Goal: Transaction & Acquisition: Purchase product/service

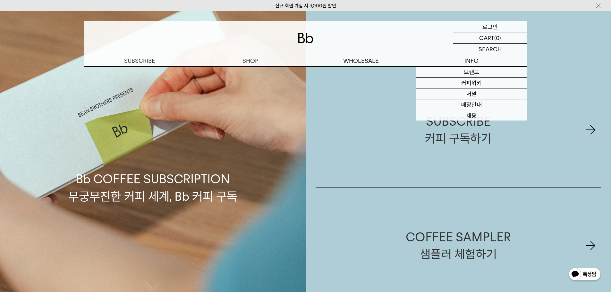
click at [481, 31] on div "LOGIN 로그인" at bounding box center [490, 26] width 74 height 11
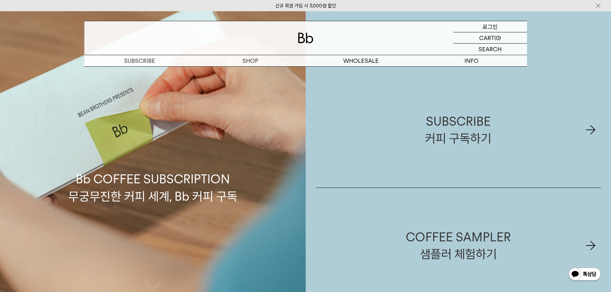
click at [485, 29] on p "로그인" at bounding box center [489, 26] width 15 height 11
click at [499, 26] on div "LOGIN 로그인" at bounding box center [490, 26] width 74 height 11
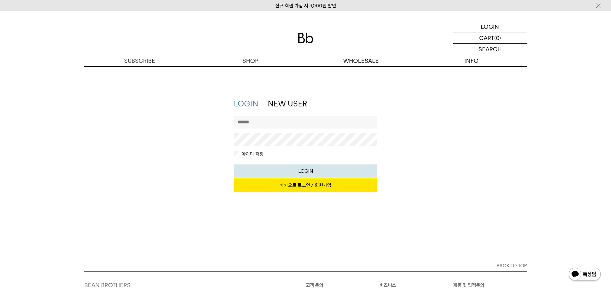
drag, startPoint x: 295, startPoint y: 125, endPoint x: 294, endPoint y: 129, distance: 3.7
click at [295, 125] on input "text" at bounding box center [305, 122] width 143 height 13
type input "********"
click at [296, 171] on button "LOGIN" at bounding box center [305, 171] width 143 height 14
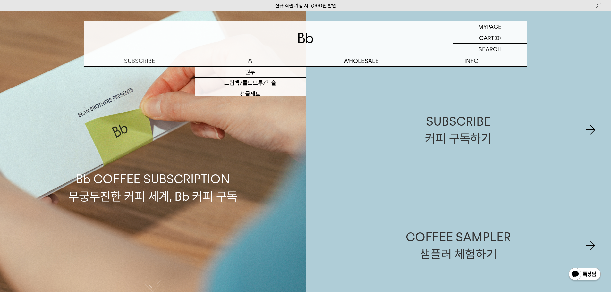
click at [248, 57] on p "숍" at bounding box center [250, 60] width 111 height 11
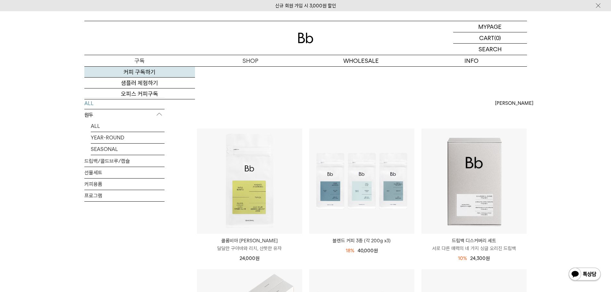
click at [141, 69] on link "커피 구독하기" at bounding box center [139, 72] width 111 height 11
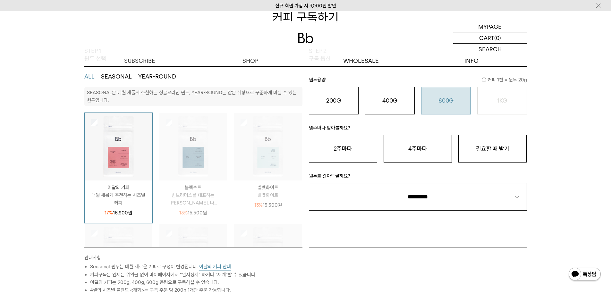
click at [450, 100] on o "600G" at bounding box center [445, 100] width 15 height 7
click at [491, 147] on button "필요할 때 받기" at bounding box center [492, 149] width 68 height 28
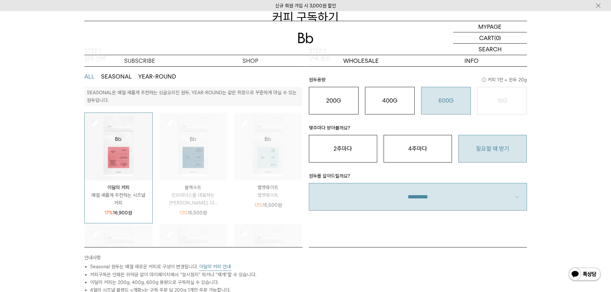
click at [454, 193] on select "**********" at bounding box center [418, 197] width 218 height 28
select select "**"
click at [309, 183] on select "**********" at bounding box center [418, 197] width 218 height 28
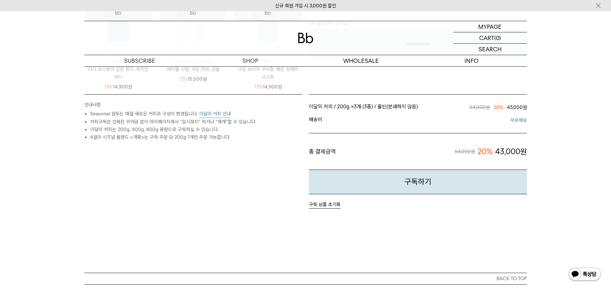
scroll to position [256, 0]
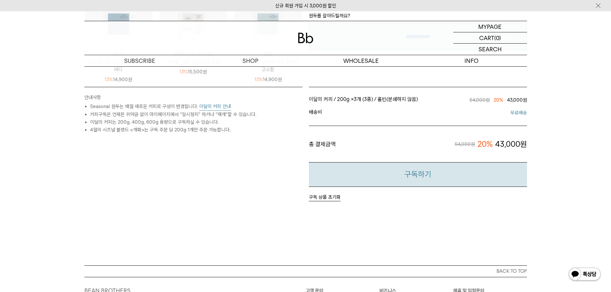
click at [408, 177] on button "구독하기" at bounding box center [418, 174] width 218 height 25
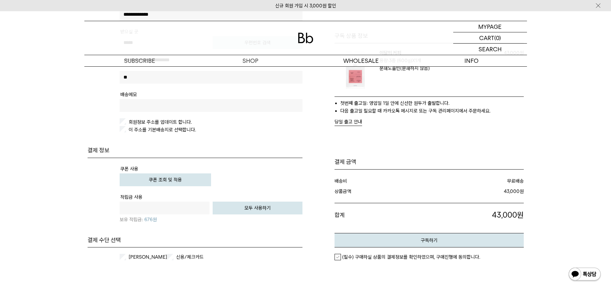
scroll to position [224, 0]
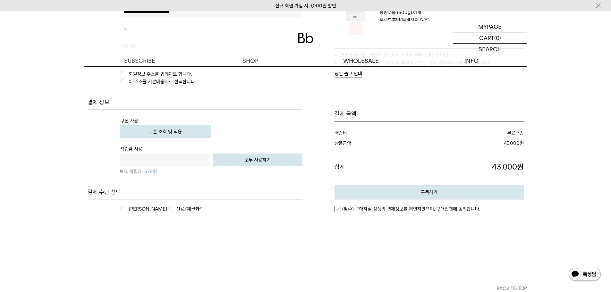
click at [133, 213] on div "카카오페이 신용/체크카드 개인카드 법인카드" at bounding box center [195, 208] width 215 height 19
click at [130, 209] on label "카카오페이" at bounding box center [147, 209] width 40 height 6
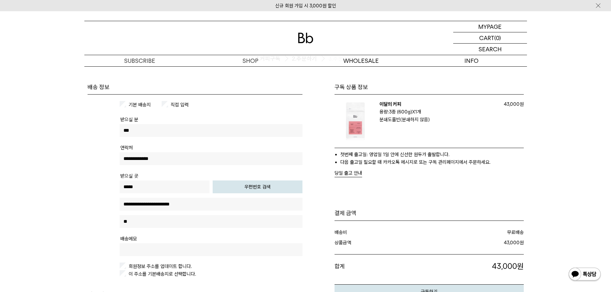
scroll to position [192, 0]
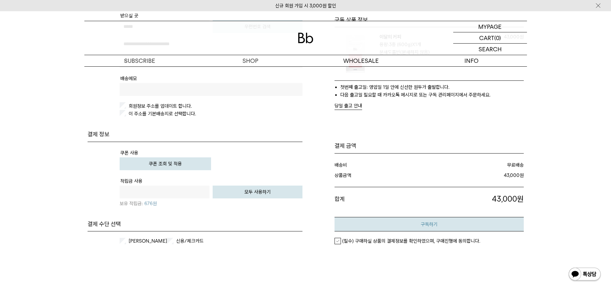
click at [440, 229] on button "구독하기" at bounding box center [428, 224] width 189 height 14
click at [340, 238] on label "(필수) 구매하실 상품의 결제정보를 확인하였으며, 구매진행에 동의합니다." at bounding box center [407, 241] width 146 height 6
click at [403, 218] on button "구독하기" at bounding box center [428, 224] width 189 height 14
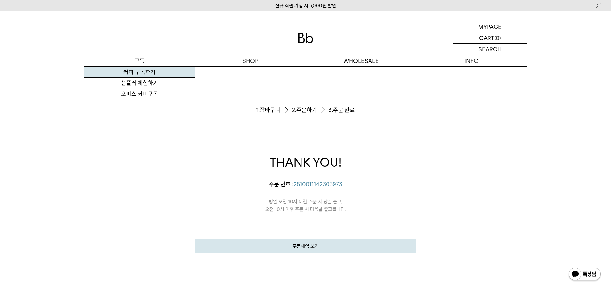
click at [144, 69] on link "커피 구독하기" at bounding box center [139, 72] width 111 height 11
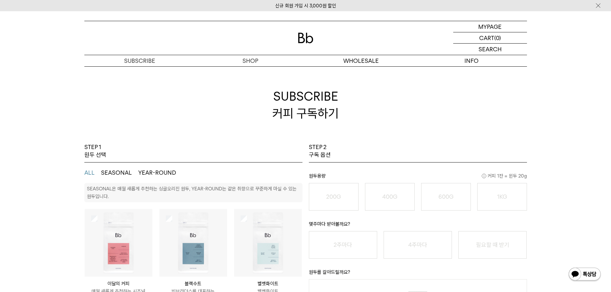
click at [157, 174] on button "YEAR-ROUND" at bounding box center [157, 173] width 38 height 8
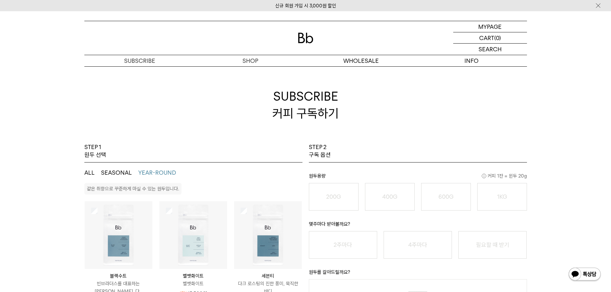
click at [125, 171] on button "SEASONAL" at bounding box center [116, 173] width 31 height 8
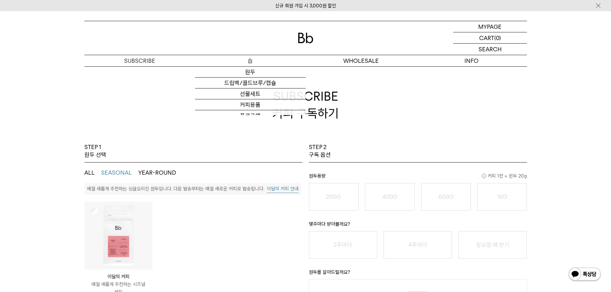
click at [250, 64] on p "숍" at bounding box center [250, 60] width 111 height 11
click at [249, 73] on link "원두" at bounding box center [250, 72] width 111 height 11
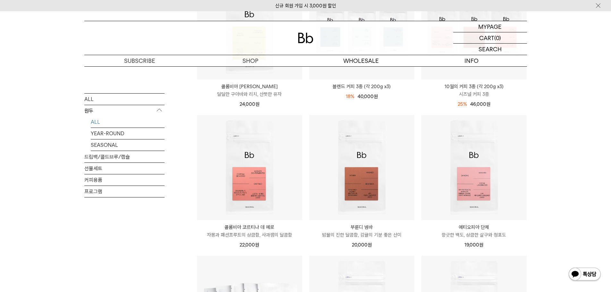
scroll to position [96, 0]
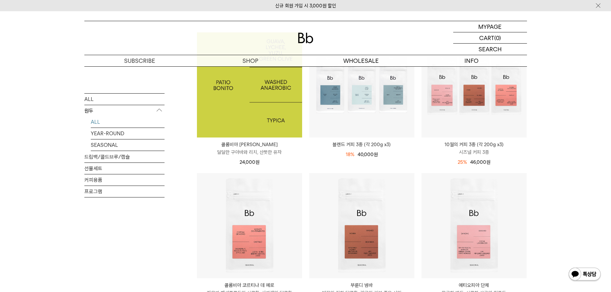
click at [237, 105] on img at bounding box center [249, 84] width 105 height 105
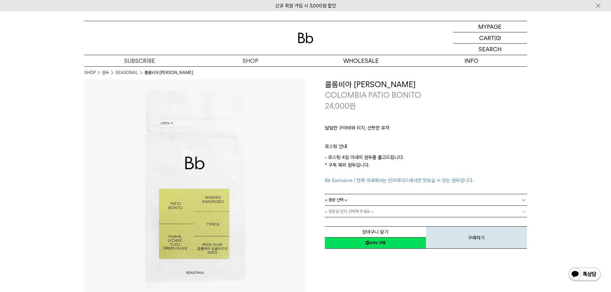
click at [361, 195] on link "= 용량 선택 =" at bounding box center [426, 199] width 202 height 11
click at [358, 213] on li "200g" at bounding box center [429, 212] width 196 height 12
click at [366, 213] on link "= 분쇄도 선택 =" at bounding box center [426, 211] width 202 height 11
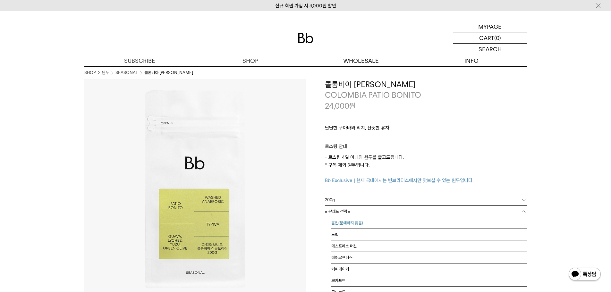
click at [365, 228] on li "홀빈(분쇄하지 않음)" at bounding box center [429, 223] width 196 height 12
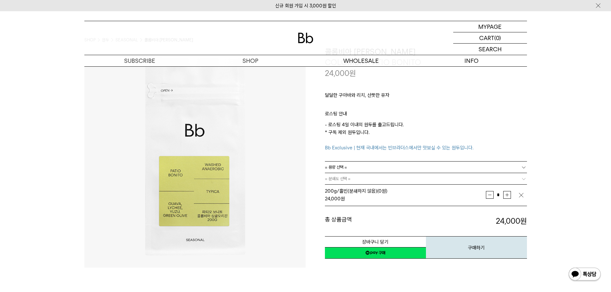
scroll to position [64, 0]
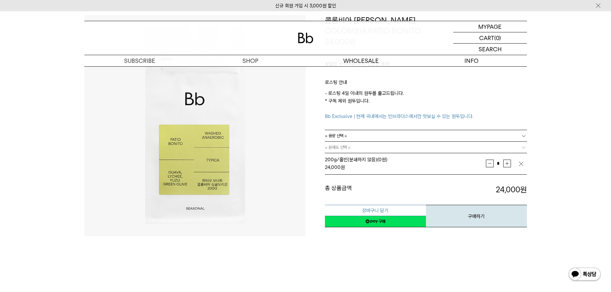
click at [378, 212] on button "장바구니 담기" at bounding box center [375, 210] width 101 height 11
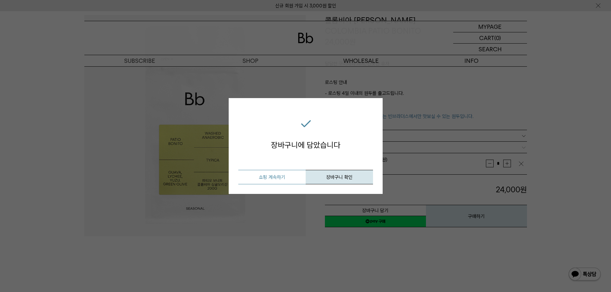
click at [274, 177] on button "쇼핑 계속하기" at bounding box center [271, 177] width 67 height 14
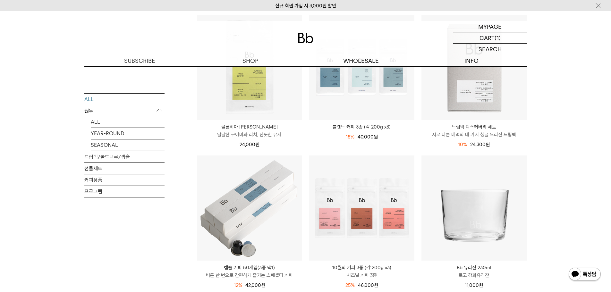
scroll to position [64, 0]
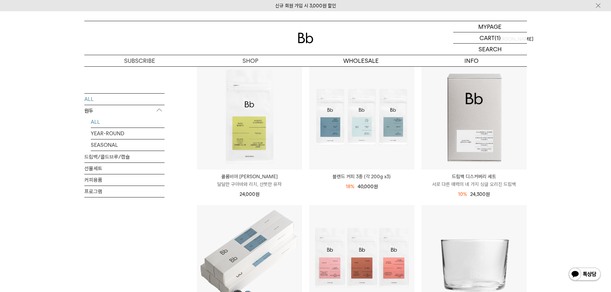
click at [104, 124] on link "ALL" at bounding box center [128, 121] width 74 height 11
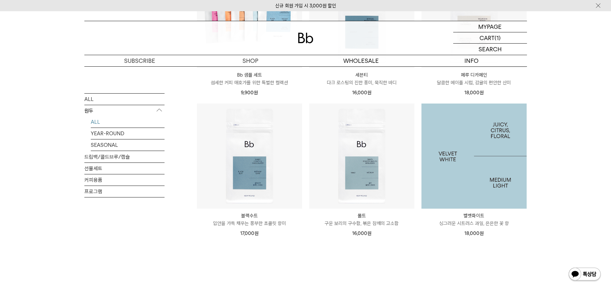
scroll to position [449, 0]
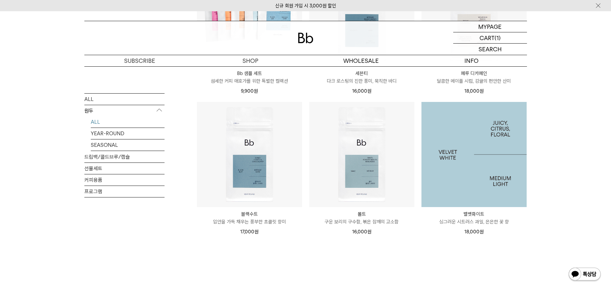
click at [479, 178] on img at bounding box center [473, 154] width 105 height 105
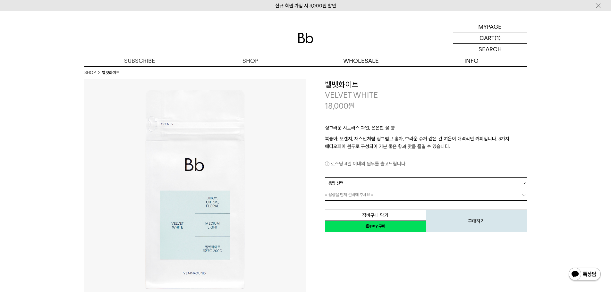
click at [392, 181] on link "= 용량 선택 =" at bounding box center [426, 183] width 202 height 11
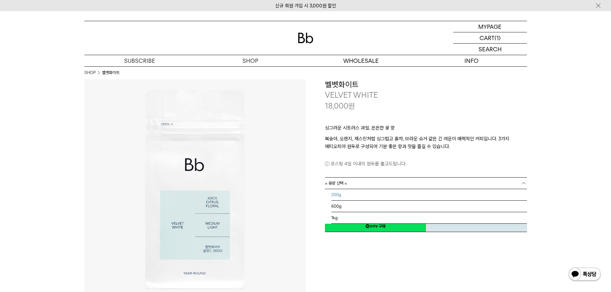
click at [365, 194] on li "200g" at bounding box center [429, 195] width 196 height 12
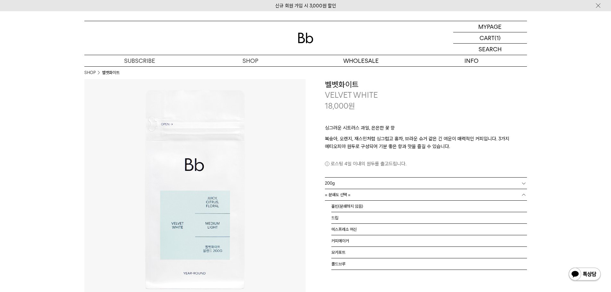
click at [365, 198] on link "= 분쇄도 선택 =" at bounding box center [426, 194] width 202 height 11
click at [351, 206] on li "홀빈(분쇄하지 않음)" at bounding box center [429, 207] width 196 height 12
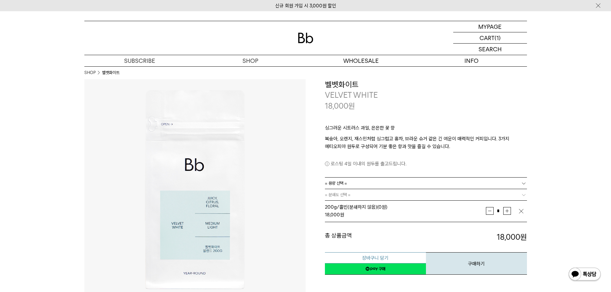
click at [374, 257] on button "장바구니 담기" at bounding box center [375, 257] width 101 height 11
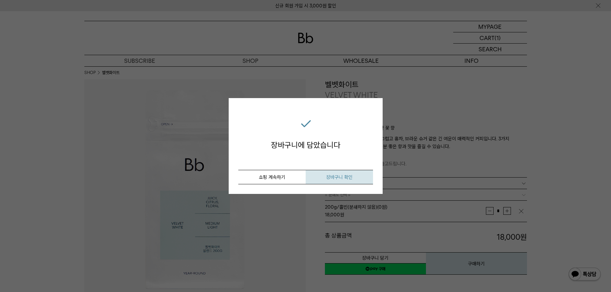
click at [354, 175] on button "장바구니 확인" at bounding box center [339, 177] width 67 height 14
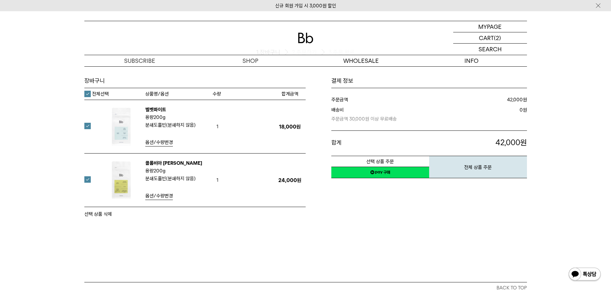
scroll to position [32, 0]
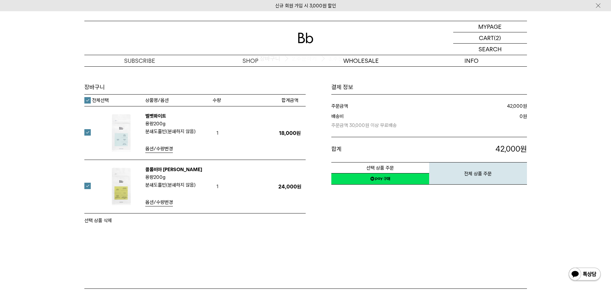
click at [392, 181] on link "네이버페이 구매하기" at bounding box center [380, 179] width 98 height 12
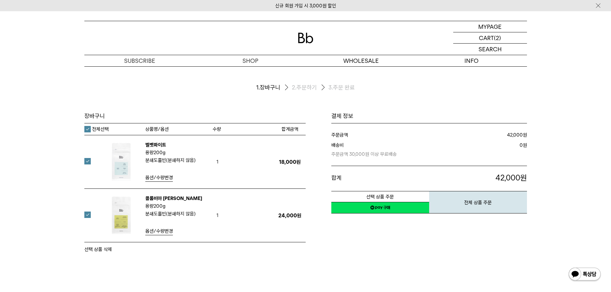
scroll to position [0, 0]
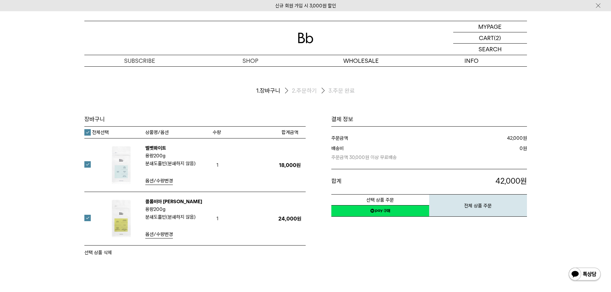
click at [303, 37] on img at bounding box center [305, 38] width 15 height 11
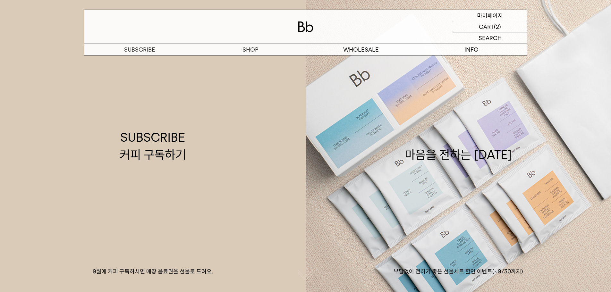
click at [491, 17] on p "마이페이지" at bounding box center [490, 15] width 26 height 11
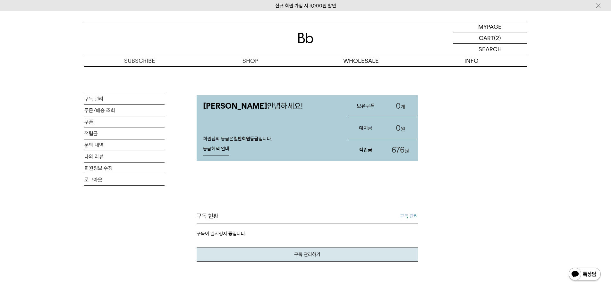
click at [219, 150] on link "등급혜택 안내" at bounding box center [216, 149] width 26 height 13
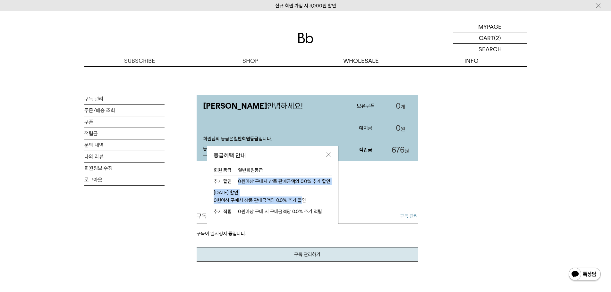
drag, startPoint x: 246, startPoint y: 181, endPoint x: 325, endPoint y: 201, distance: 81.7
click at [323, 196] on div "회원 등급 일반회원등급 추가 할인 0원이상 구매시 상품 판매금액의 0.0% 추가 할인 [DATE] 할인 0원이상 구매시 상품 판매금액의 0.0…" at bounding box center [273, 191] width 118 height 53
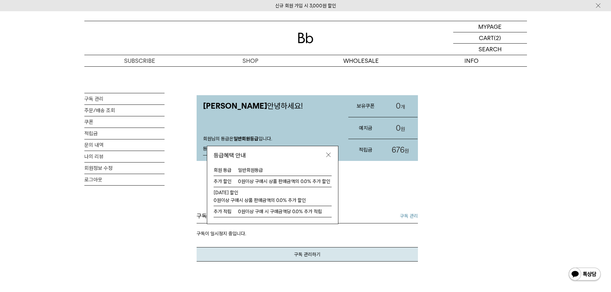
click at [325, 208] on dd "0원이상 구매 시 구매금액당 0.0% 추가 적립" at bounding box center [284, 212] width 92 height 8
click at [329, 154] on img at bounding box center [328, 155] width 6 height 6
